Goal: Navigation & Orientation: Find specific page/section

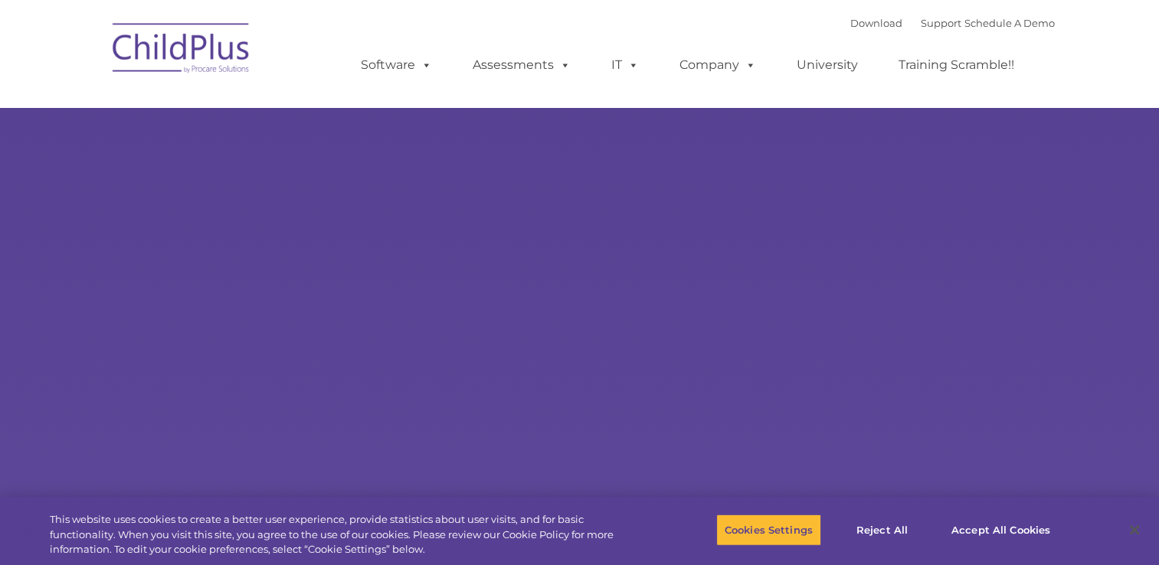
type input ""
select select "MEDIUM"
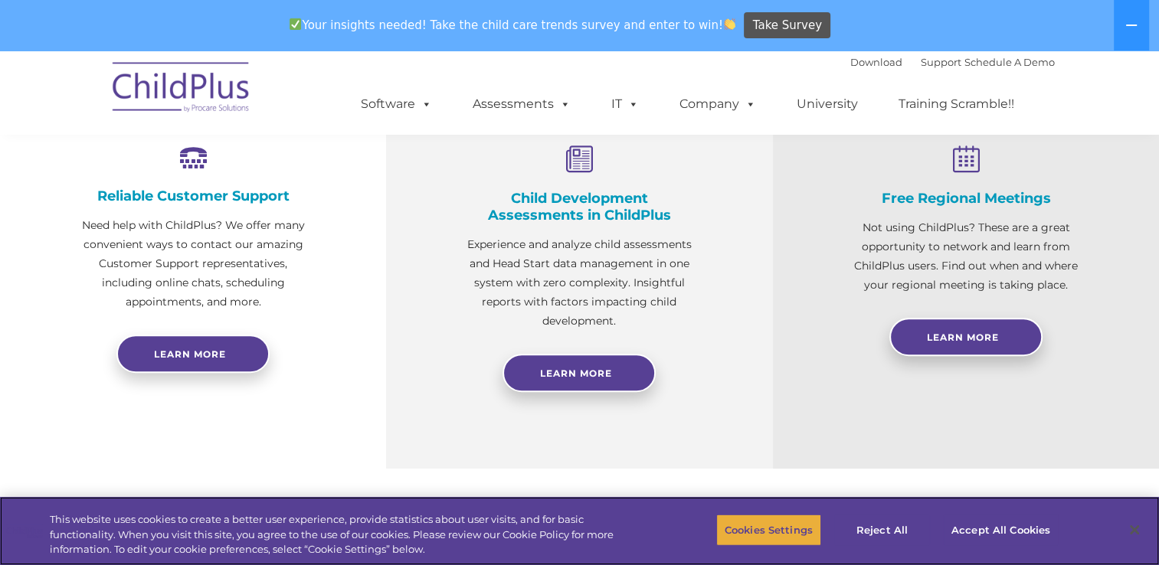
scroll to position [594, 0]
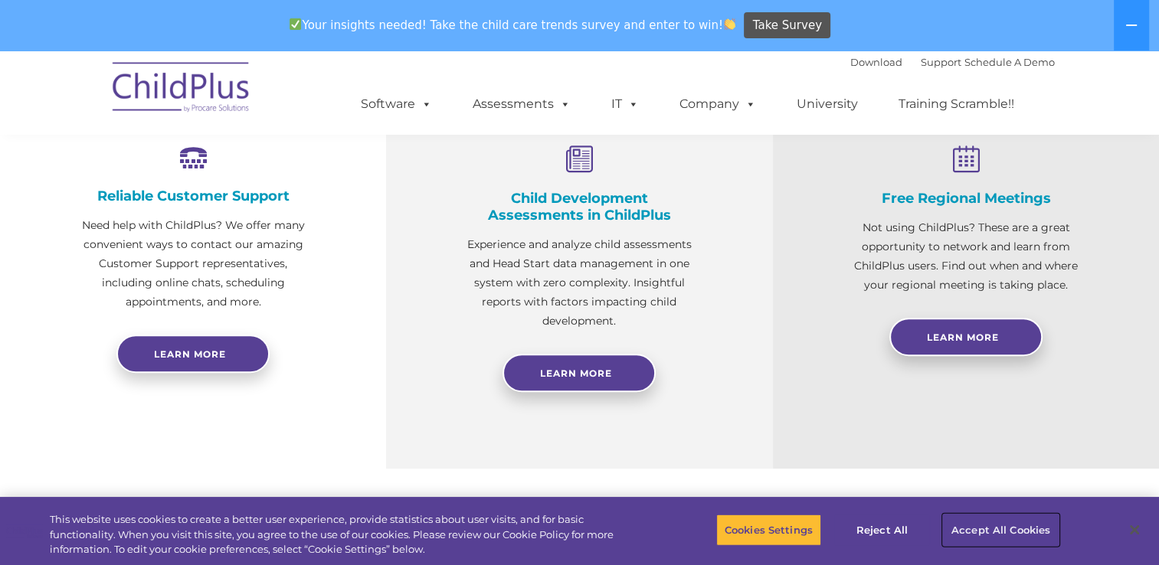
click at [1014, 532] on button "Accept All Cookies" at bounding box center [1001, 530] width 116 height 32
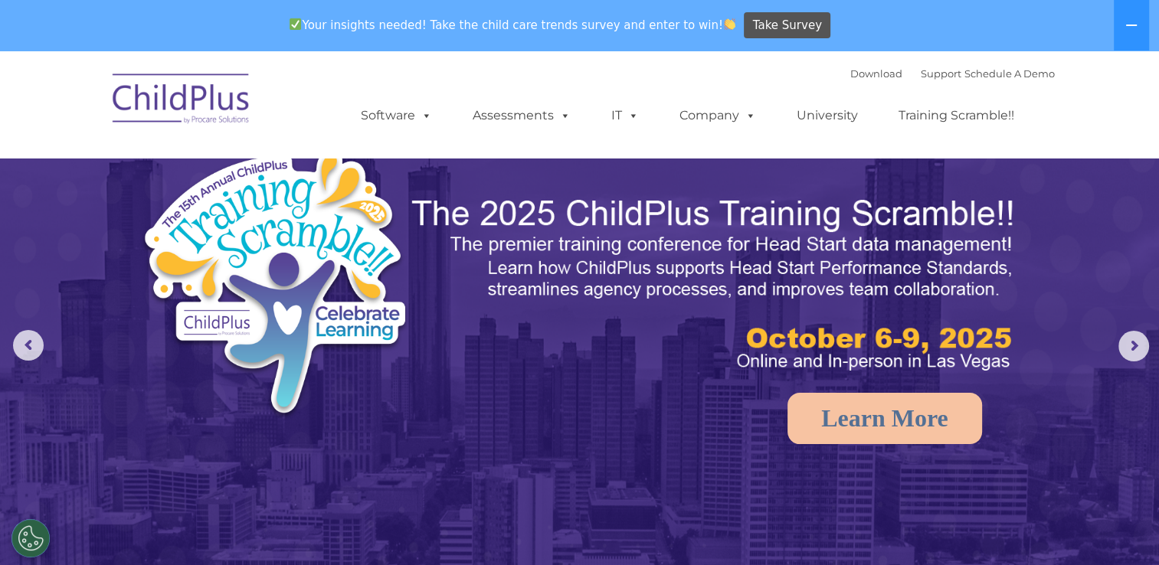
scroll to position [0, 0]
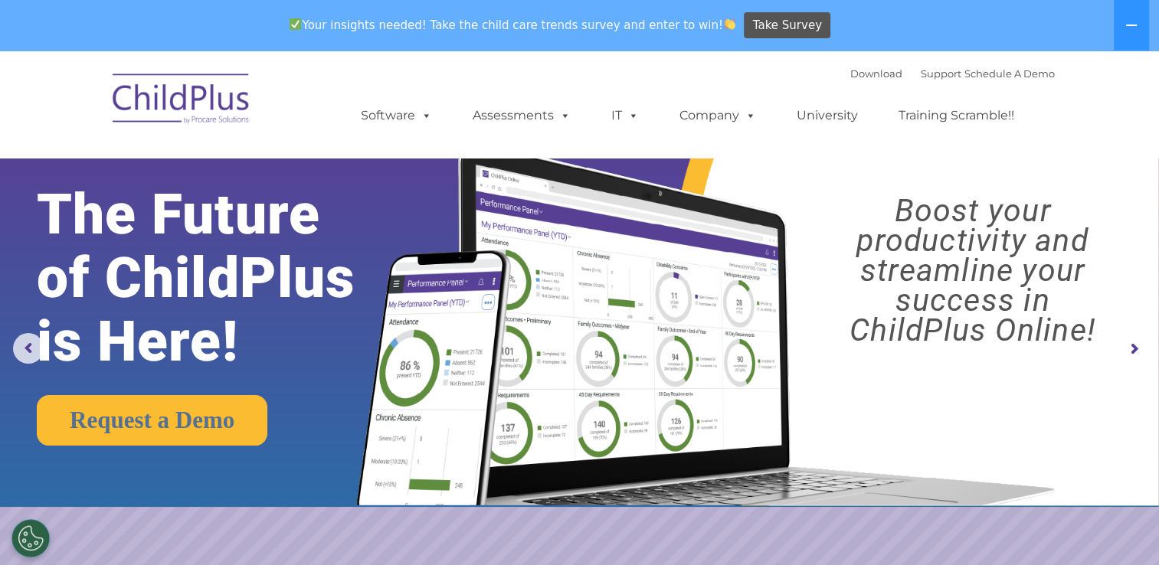
drag, startPoint x: 1155, startPoint y: 54, endPoint x: 1166, endPoint y: 21, distance: 34.6
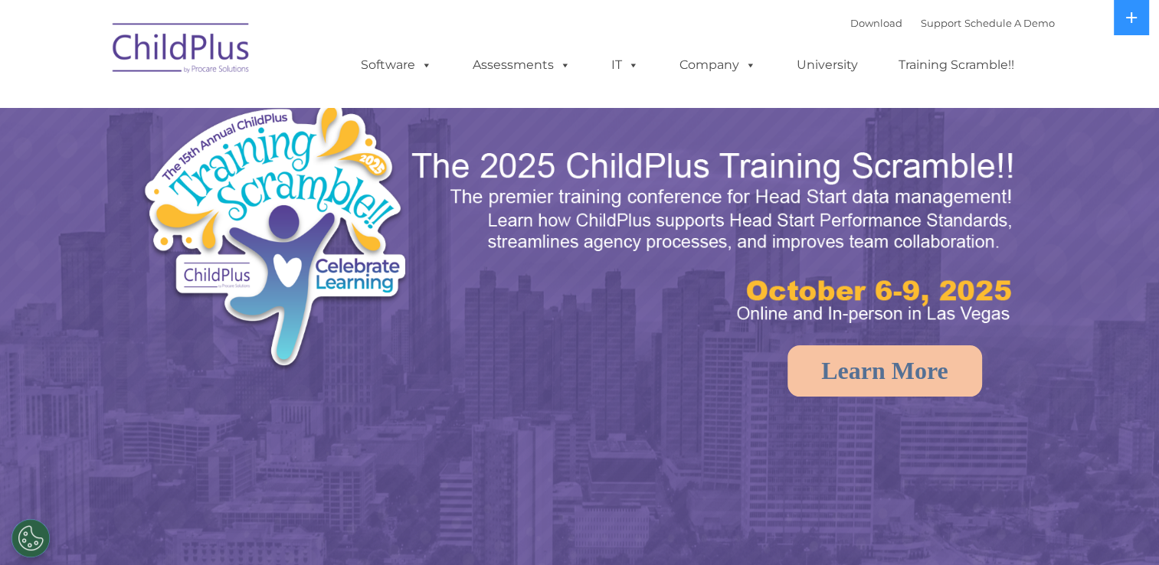
select select "MEDIUM"
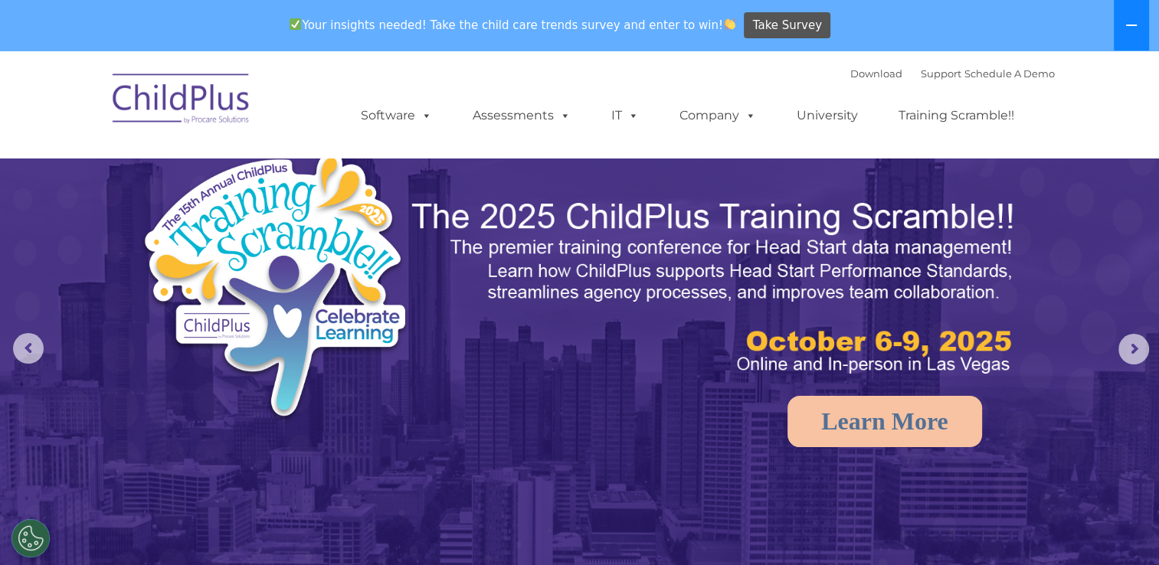
click at [1122, 10] on button at bounding box center [1131, 25] width 35 height 51
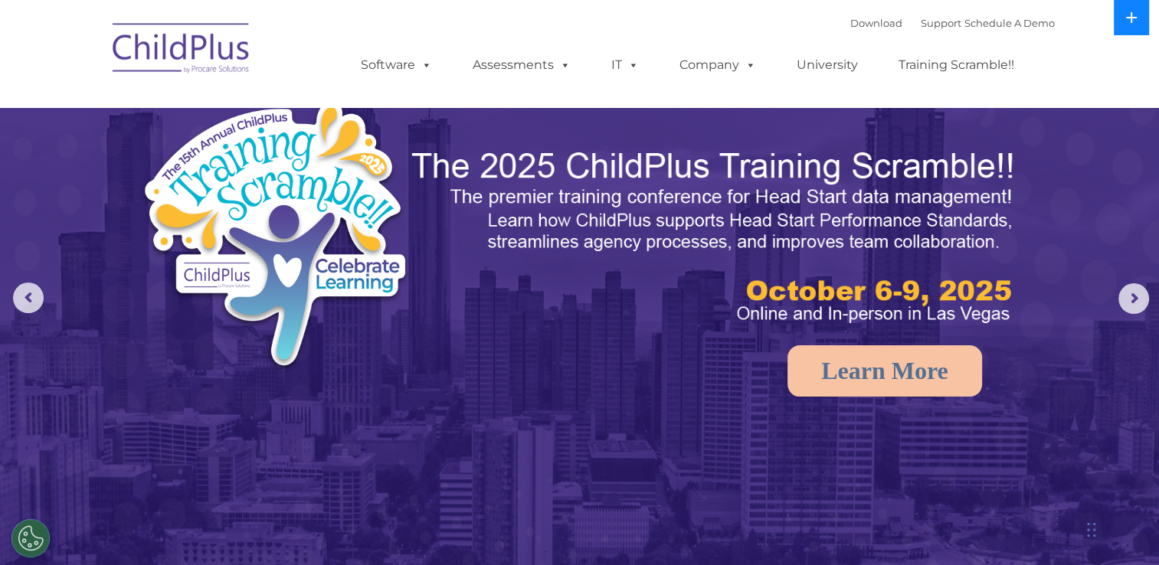
click at [1122, 10] on button at bounding box center [1131, 17] width 35 height 35
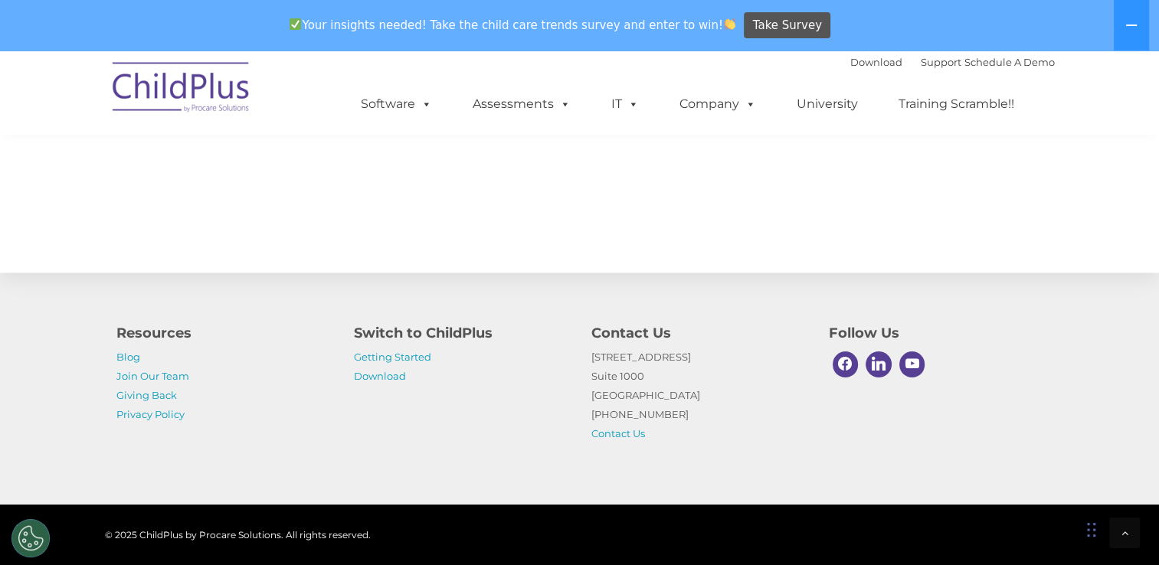
scroll to position [1750, 0]
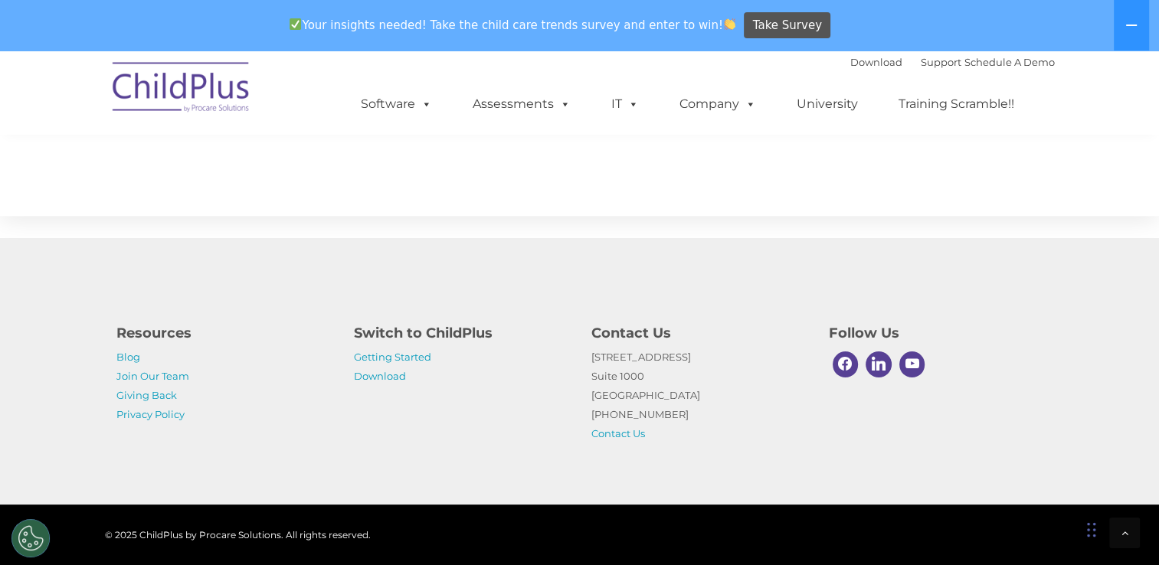
click at [1088, 528] on div "Chat Widget" at bounding box center [1034, 482] width 250 height 165
click at [1091, 535] on div "Chat Widget" at bounding box center [1109, 529] width 77 height 74
click at [1126, 530] on icon at bounding box center [1125, 533] width 7 height 11
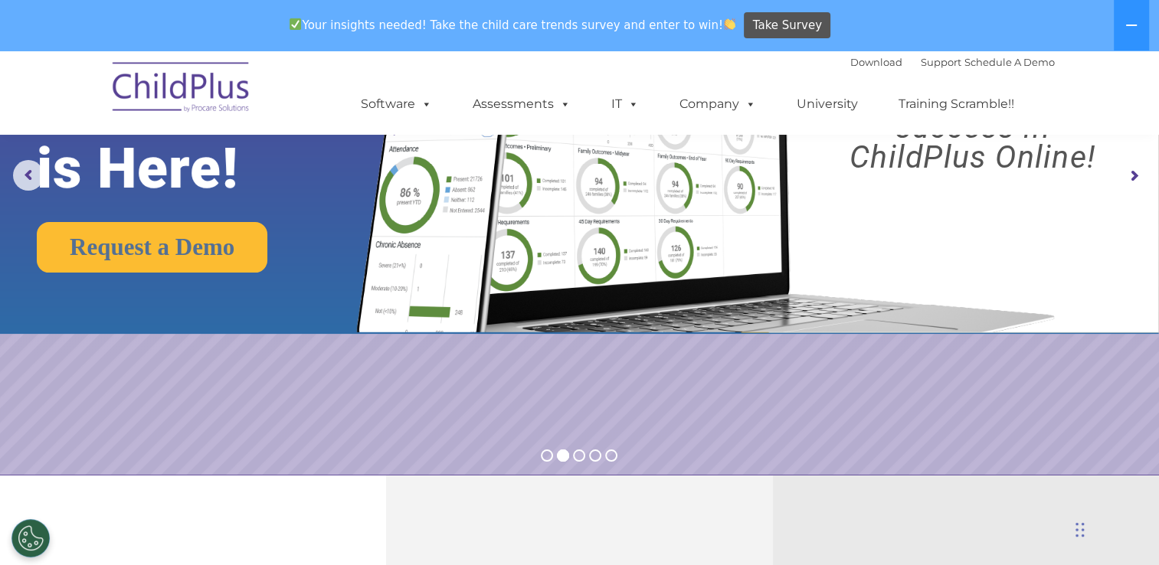
scroll to position [0, 0]
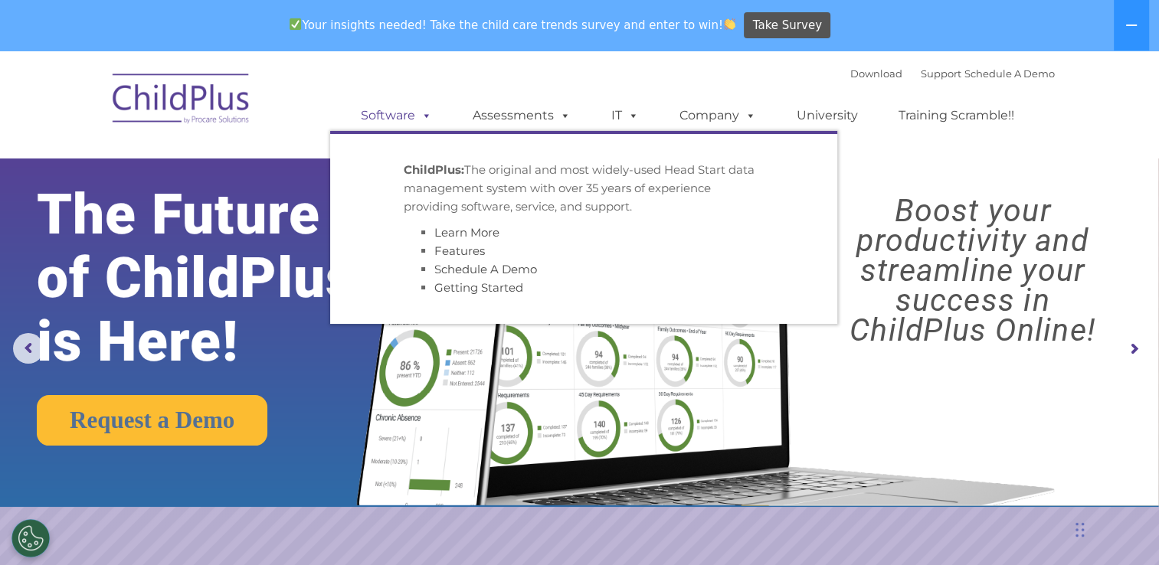
click at [389, 112] on link "Software" at bounding box center [397, 115] width 102 height 31
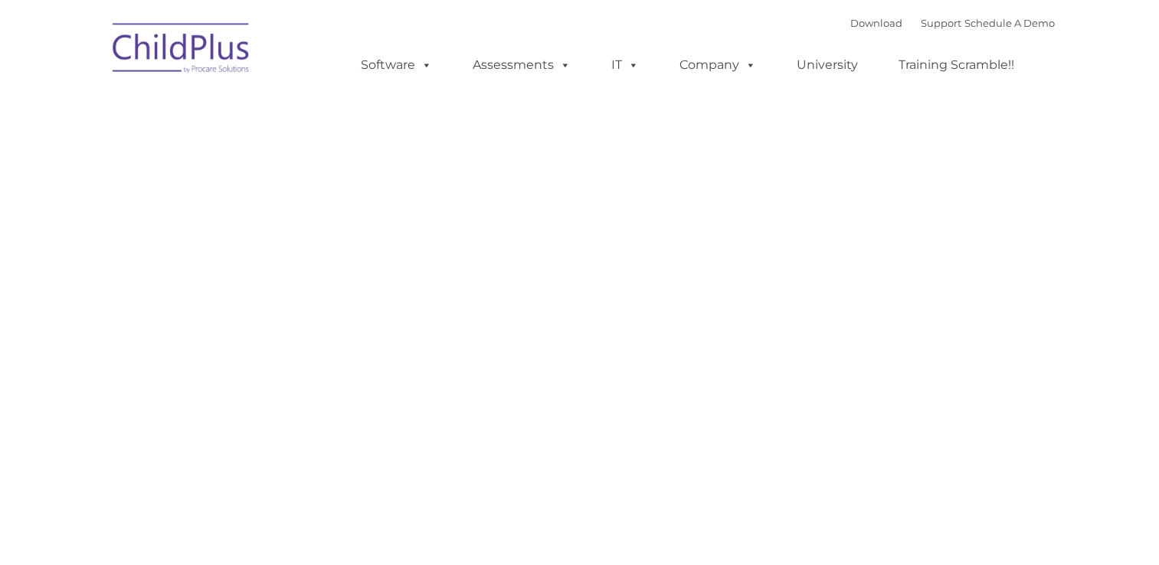
type input ""
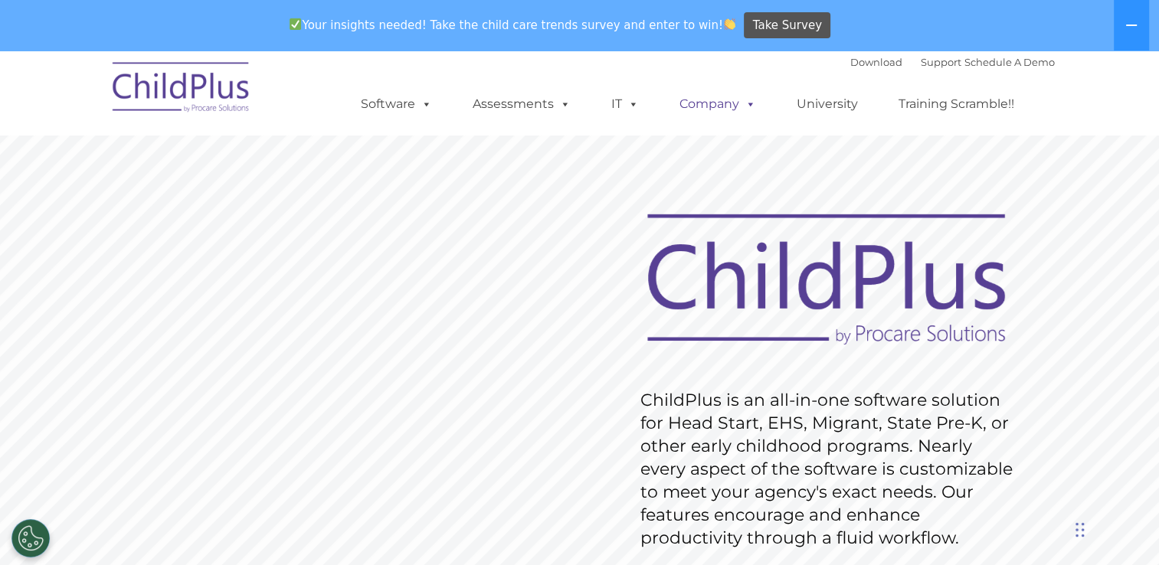
click at [736, 115] on link "Company" at bounding box center [717, 104] width 107 height 31
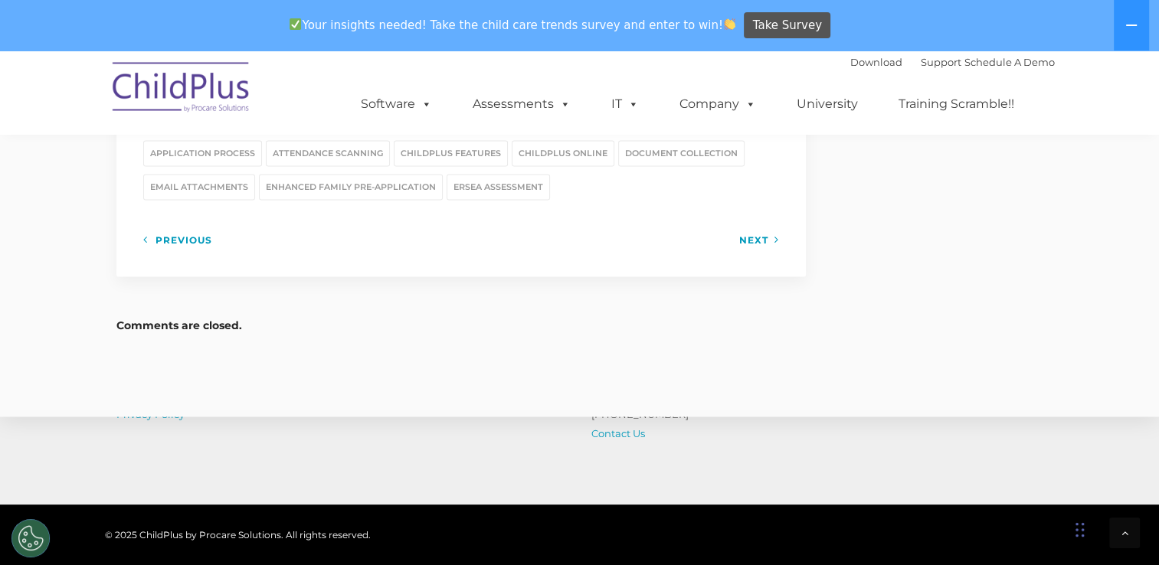
scroll to position [2331, 0]
